Goal: Task Accomplishment & Management: Manage account settings

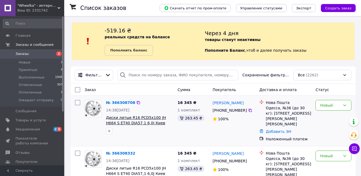
scroll to position [45, 0]
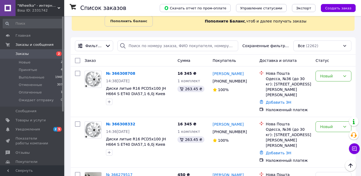
scroll to position [74, 0]
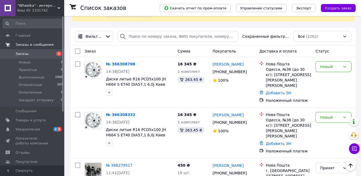
scroll to position [0, 0]
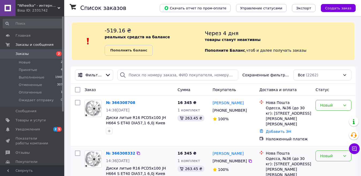
scroll to position [72, 0]
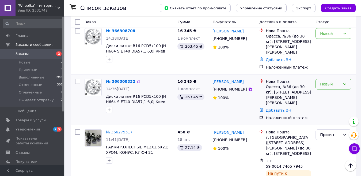
click at [345, 83] on icon at bounding box center [344, 84] width 3 height 2
click at [329, 87] on li "Принят" at bounding box center [333, 89] width 35 height 10
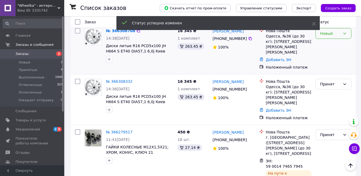
click at [343, 34] on icon at bounding box center [345, 33] width 4 height 4
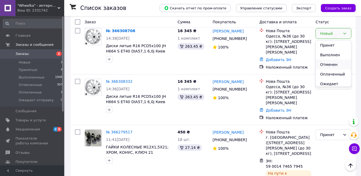
click at [327, 63] on li "Отменен" at bounding box center [333, 65] width 35 height 10
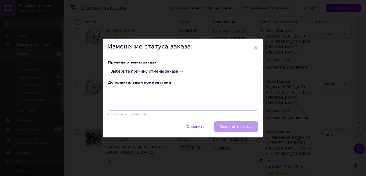
click at [180, 71] on icon at bounding box center [181, 72] width 2 height 2
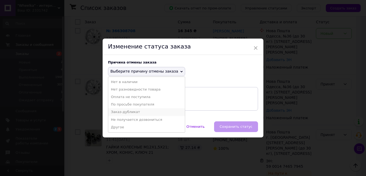
click at [127, 109] on li "Заказ-дубликат" at bounding box center [146, 111] width 77 height 7
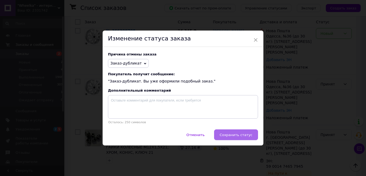
click at [232, 134] on span "Сохранить статус" at bounding box center [236, 135] width 33 height 4
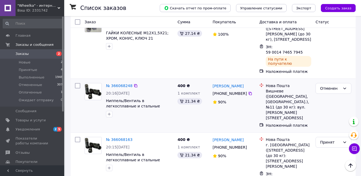
scroll to position [187, 0]
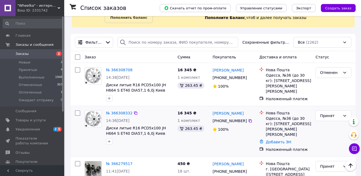
scroll to position [27, 0]
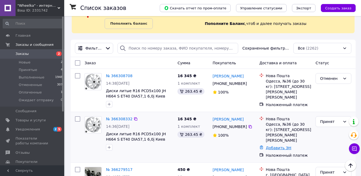
click at [282, 146] on link "Добавить ЭН" at bounding box center [278, 148] width 25 height 4
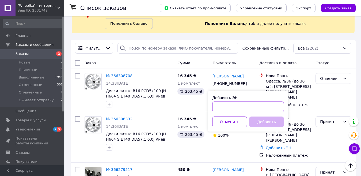
click at [235, 109] on input "Добавить ЭН" at bounding box center [248, 106] width 72 height 11
type input "59001474769653"
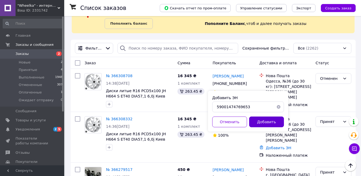
click at [258, 119] on button "Добавить" at bounding box center [266, 121] width 35 height 11
